Goal: Obtain resource: Obtain resource

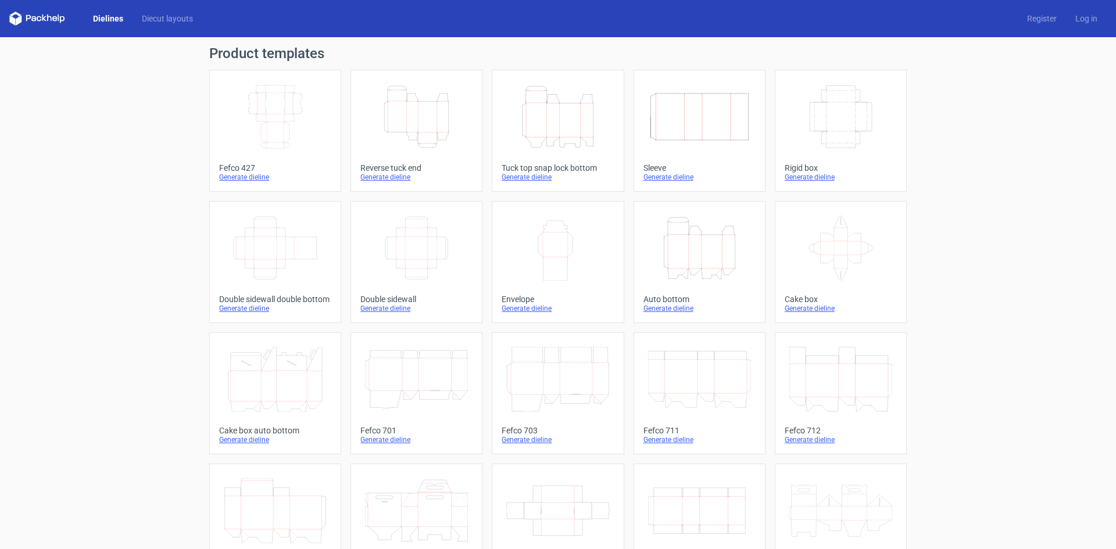
click at [537, 128] on icon "Height Depth Width" at bounding box center [557, 116] width 103 height 65
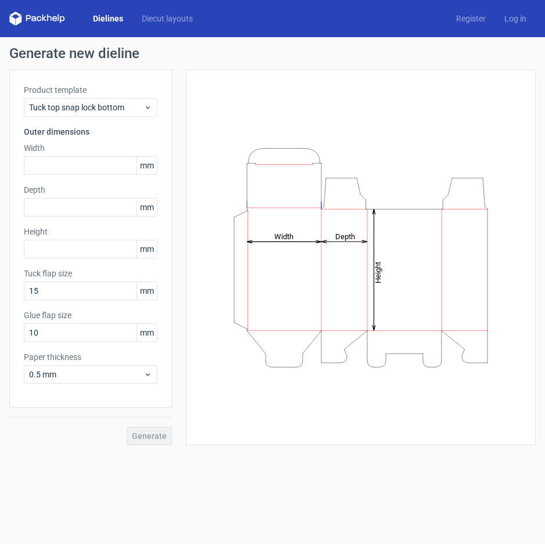
click at [258, 283] on icon "Height Depth Width" at bounding box center [360, 258] width 321 height 232
click at [63, 175] on div "Product template Tuck top snap lock bottom Outer dimensions Width mm Depth mm H…" at bounding box center [90, 239] width 163 height 338
click at [64, 170] on input "text" at bounding box center [91, 165] width 134 height 19
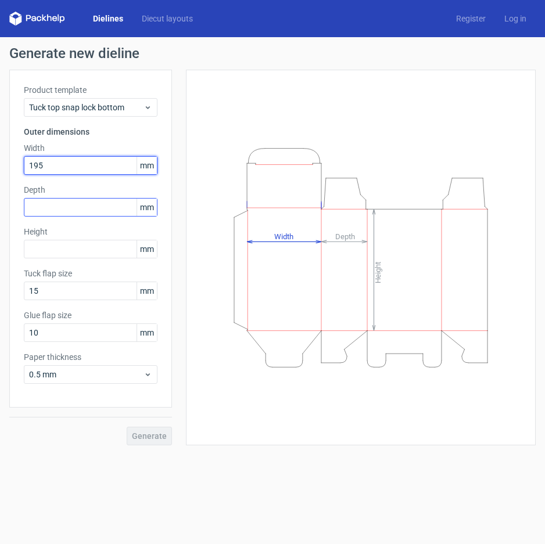
type input "195"
click at [83, 203] on input "text" at bounding box center [91, 207] width 134 height 19
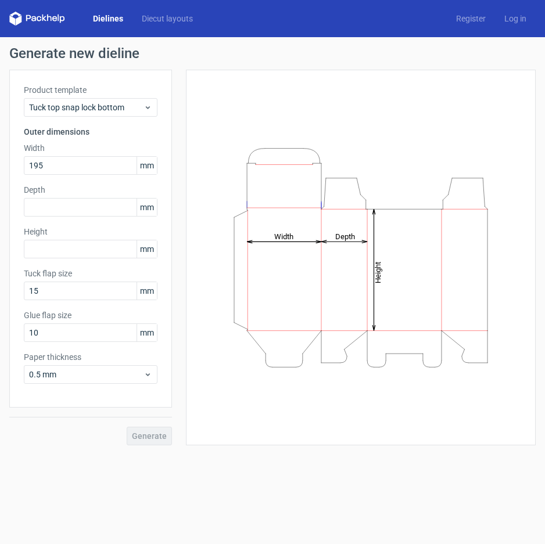
drag, startPoint x: 241, startPoint y: 342, endPoint x: 190, endPoint y: 309, distance: 61.2
click at [241, 342] on icon "Height Depth Width" at bounding box center [360, 258] width 321 height 232
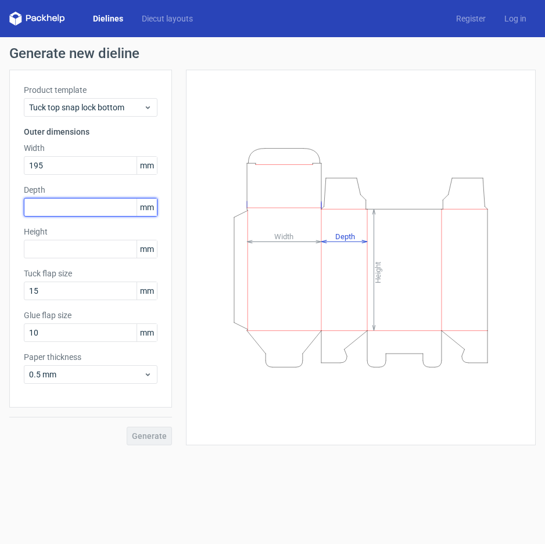
click at [73, 209] on input "text" at bounding box center [91, 207] width 134 height 19
type input "100"
drag, startPoint x: 71, startPoint y: 261, endPoint x: 71, endPoint y: 243, distance: 18.0
click at [71, 257] on div "Product template Tuck top snap lock bottom Outer dimensions Width 195 mm Depth …" at bounding box center [90, 239] width 163 height 338
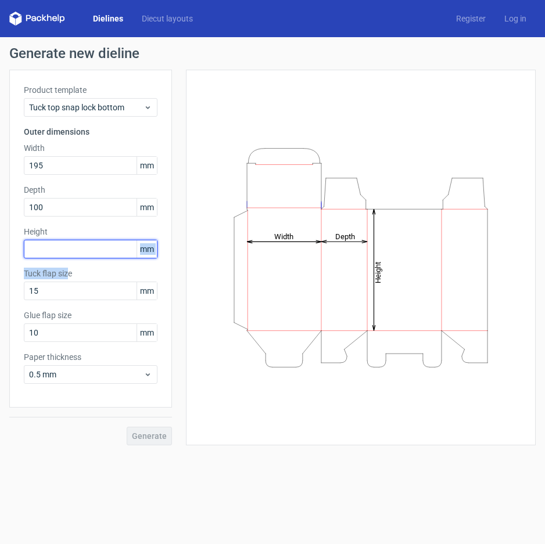
click at [71, 243] on input "text" at bounding box center [91, 249] width 134 height 19
type input "70"
click at [141, 437] on span "Generate" at bounding box center [149, 436] width 35 height 8
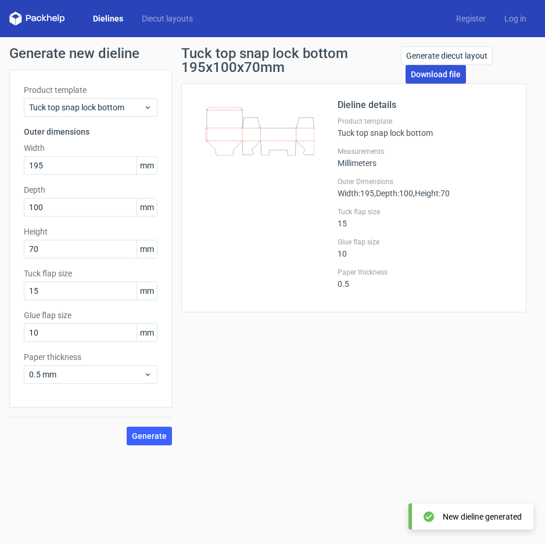
drag, startPoint x: 412, startPoint y: 74, endPoint x: 394, endPoint y: 153, distance: 81.1
click at [413, 75] on link "Download file" at bounding box center [436, 74] width 60 height 19
